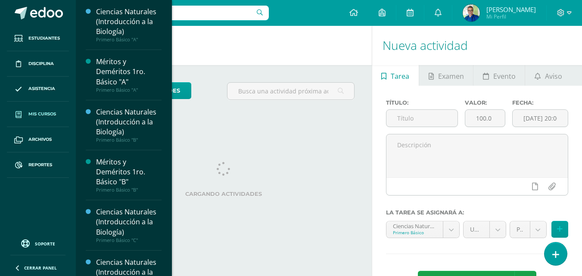
click at [38, 116] on span "Mis cursos" at bounding box center [42, 114] width 28 height 7
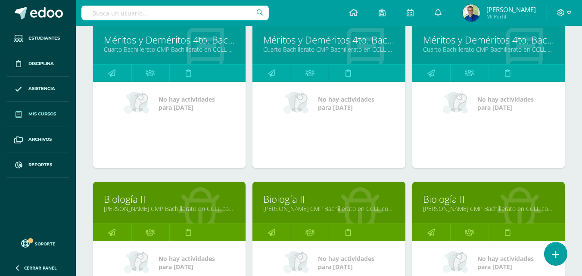
scroll to position [905, 0]
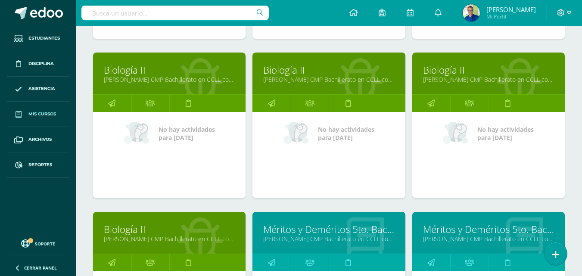
click at [139, 12] on input "text" at bounding box center [174, 13] width 187 height 15
type input "THIAGO"
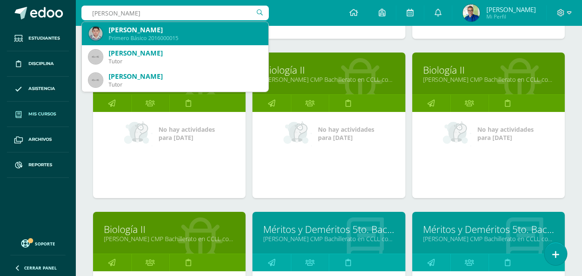
click at [215, 31] on div "Thiago Alexandre Catalán Mendizabal" at bounding box center [185, 29] width 153 height 9
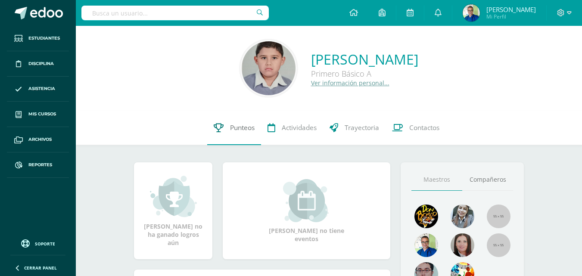
click at [246, 130] on span "Punteos" at bounding box center [242, 127] width 25 height 9
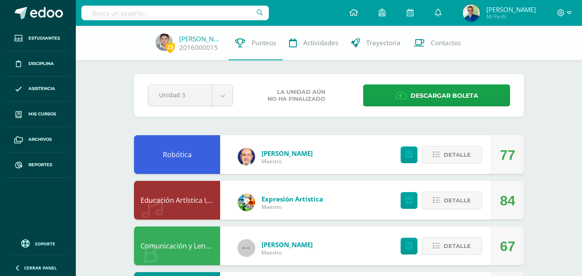
scroll to position [129, 0]
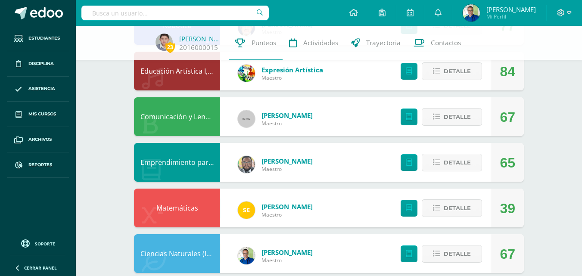
drag, startPoint x: 497, startPoint y: 168, endPoint x: 529, endPoint y: 166, distance: 31.9
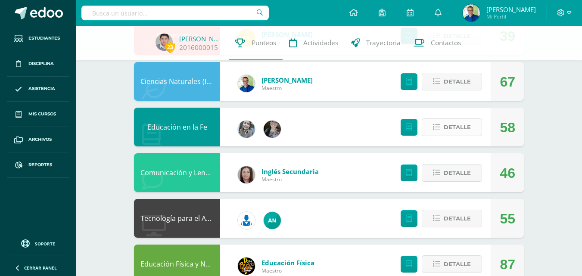
scroll to position [388, 0]
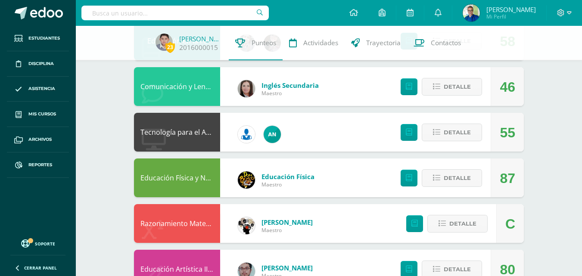
drag, startPoint x: 502, startPoint y: 139, endPoint x: 523, endPoint y: 140, distance: 20.7
click at [523, 140] on div "55" at bounding box center [507, 132] width 33 height 39
drag, startPoint x: 501, startPoint y: 93, endPoint x: 521, endPoint y: 93, distance: 20.7
click at [521, 93] on div "46" at bounding box center [507, 86] width 33 height 39
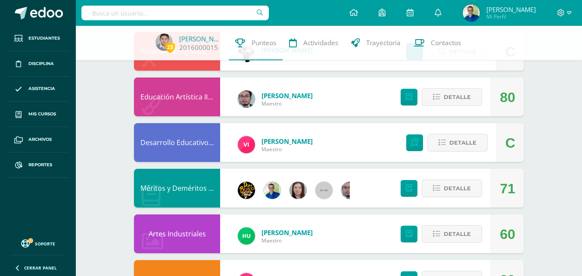
scroll to position [646, 0]
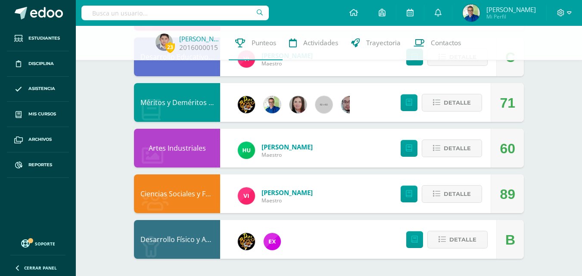
drag, startPoint x: 502, startPoint y: 155, endPoint x: 524, endPoint y: 155, distance: 22.4
click at [524, 155] on div "60" at bounding box center [507, 148] width 33 height 39
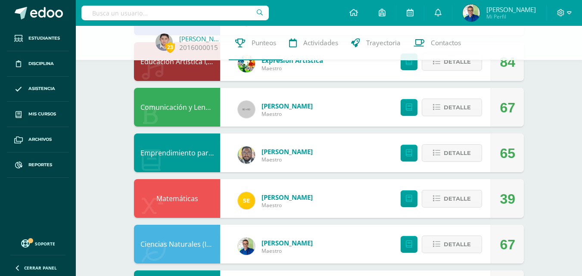
scroll to position [225, 0]
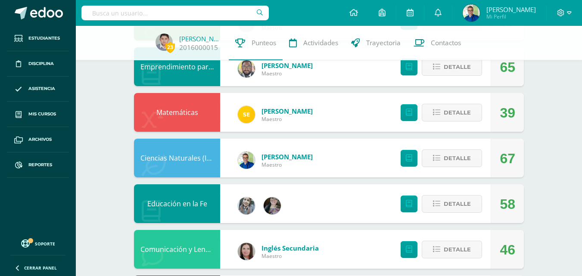
drag, startPoint x: 503, startPoint y: 115, endPoint x: 525, endPoint y: 115, distance: 22.0
click at [525, 115] on div "Pendiente Unidad 3 Unidad 1 Unidad 2 Unidad 3 Unidad 4 La unidad aún no ha fina…" at bounding box center [329, 249] width 424 height 896
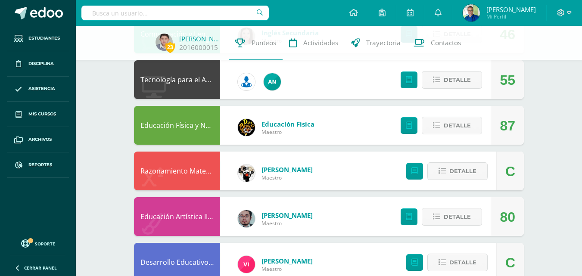
scroll to position [268, 0]
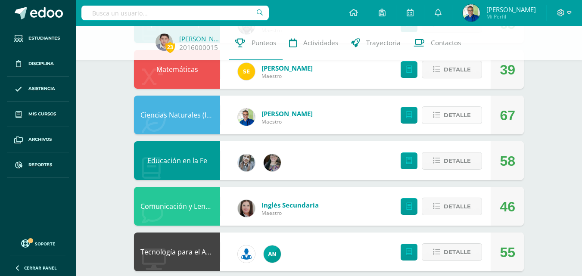
click at [464, 122] on span "Detalle" at bounding box center [457, 115] width 27 height 16
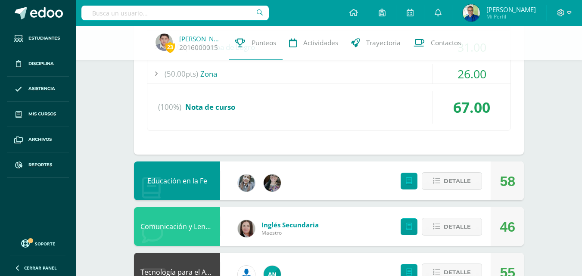
scroll to position [311, 0]
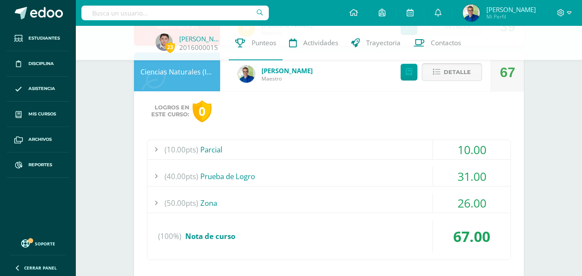
click at [452, 75] on span "Detalle" at bounding box center [457, 72] width 27 height 16
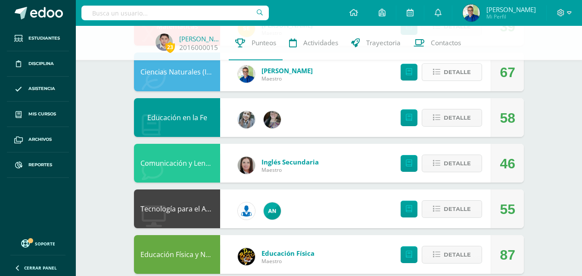
click at [475, 78] on button "Detalle" at bounding box center [452, 72] width 60 height 18
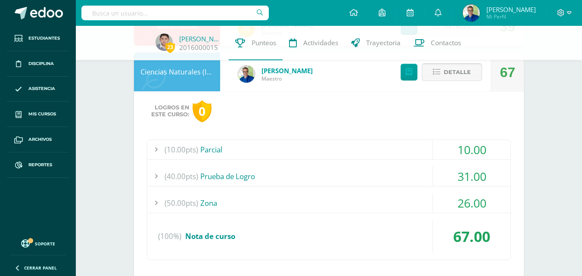
click at [453, 71] on span "Detalle" at bounding box center [457, 72] width 27 height 16
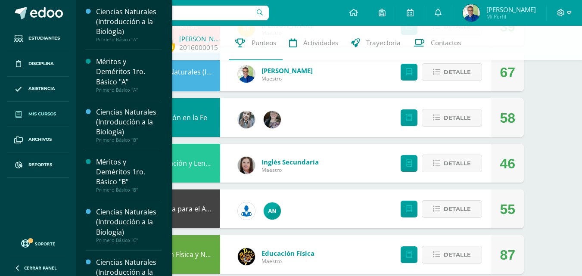
click at [45, 115] on span "Mis cursos" at bounding box center [42, 114] width 28 height 7
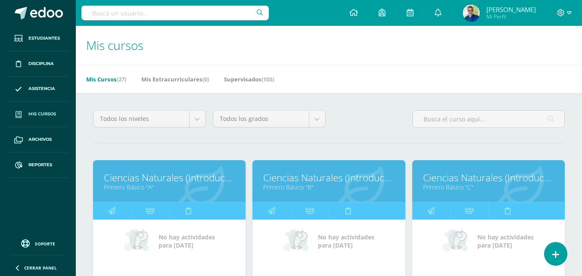
scroll to position [43, 0]
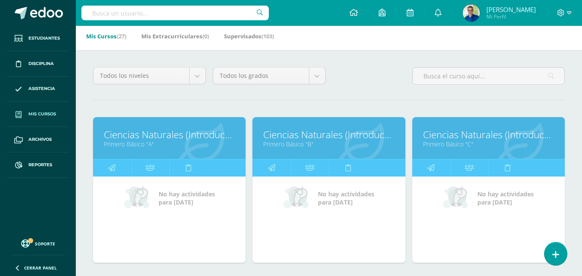
click at [155, 141] on link "Ciencias Naturales (Introducción a la Biología)" at bounding box center [169, 134] width 131 height 13
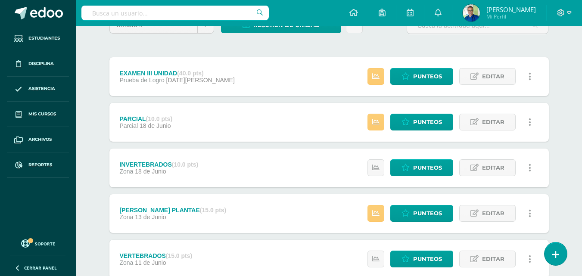
scroll to position [129, 0]
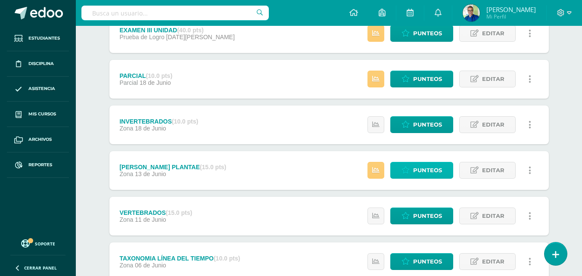
click at [413, 173] on link "Punteos" at bounding box center [421, 170] width 63 height 17
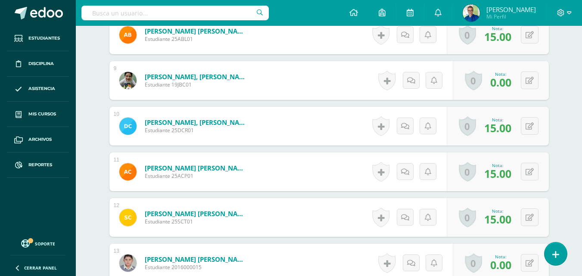
scroll to position [690, 0]
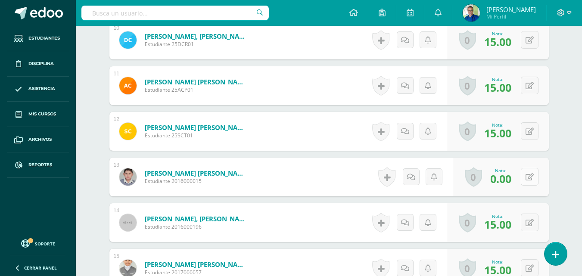
click at [527, 186] on button at bounding box center [530, 177] width 18 height 18
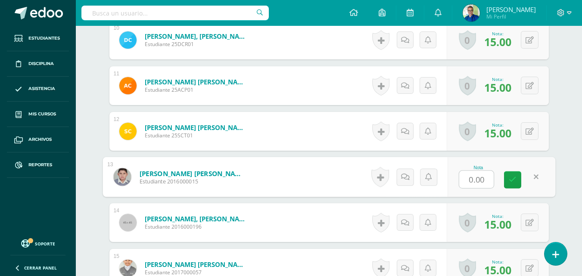
type input "3"
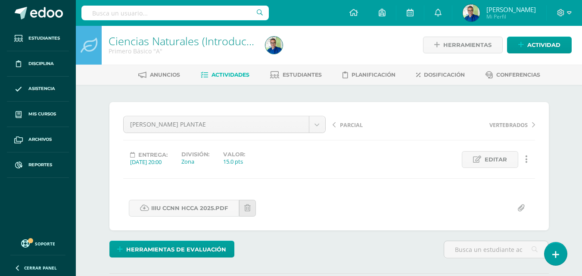
scroll to position [0, 0]
click at [309, 74] on span "Estudiantes" at bounding box center [302, 75] width 39 height 6
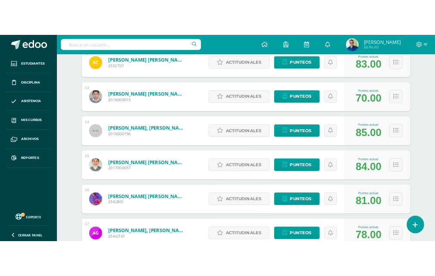
scroll to position [586, 0]
